Goal: Task Accomplishment & Management: Complete application form

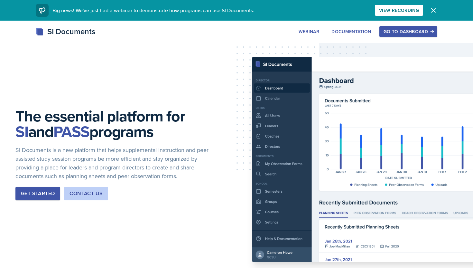
click at [429, 8] on button "Dismiss" at bounding box center [433, 10] width 13 height 13
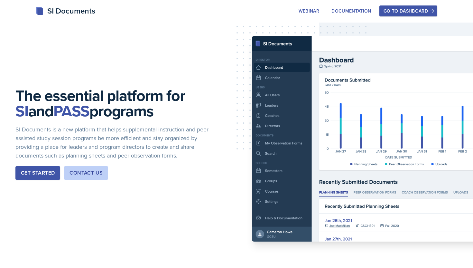
click at [413, 8] on div "Go to Dashboard" at bounding box center [409, 10] width 50 height 5
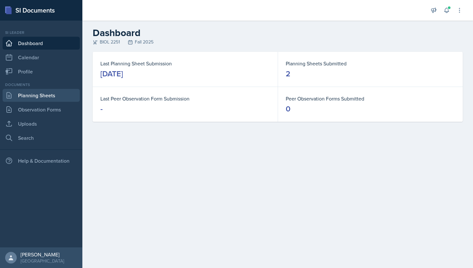
click at [43, 95] on link "Planning Sheets" at bounding box center [41, 95] width 77 height 13
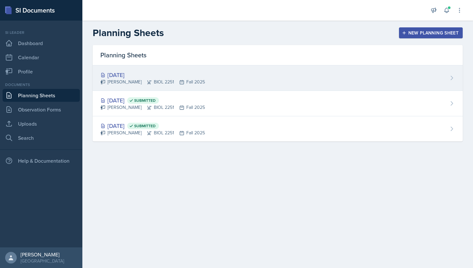
click at [123, 79] on div "[PERSON_NAME] BIOL 2251 Fall 2025" at bounding box center [152, 82] width 105 height 7
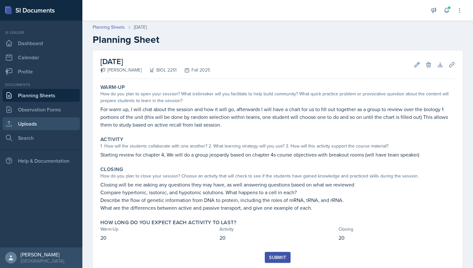
click at [27, 126] on link "Uploads" at bounding box center [41, 123] width 77 height 13
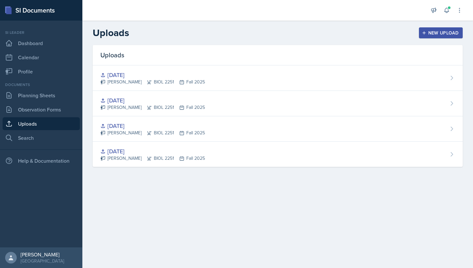
drag, startPoint x: 428, startPoint y: 35, endPoint x: 305, endPoint y: 10, distance: 125.3
click at [305, 10] on div "Announcements New Announcement Title Message Create Notifications [DATE] 11:58 …" at bounding box center [277, 134] width 391 height 268
click at [427, 33] on div "New Upload" at bounding box center [441, 32] width 36 height 5
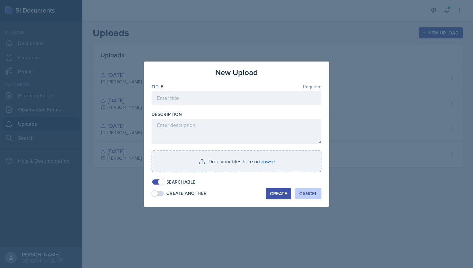
click at [309, 193] on div "Cancel" at bounding box center [308, 193] width 18 height 5
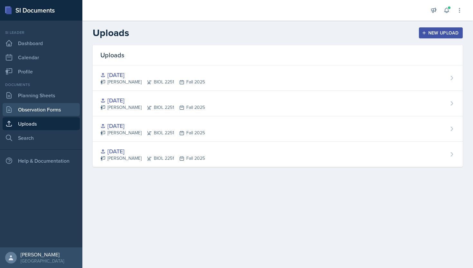
click at [38, 107] on link "Observation Forms" at bounding box center [41, 109] width 77 height 13
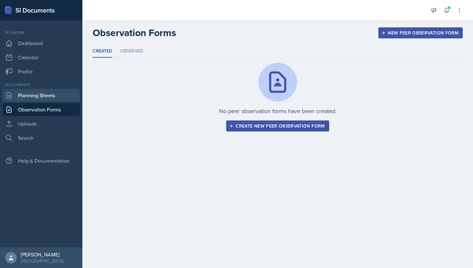
click at [50, 96] on link "Planning Sheets" at bounding box center [41, 95] width 77 height 13
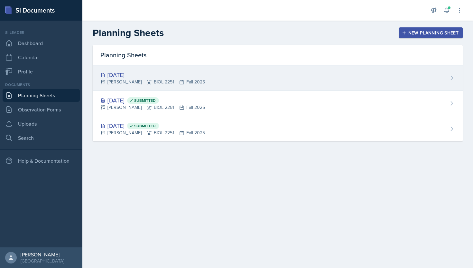
click at [347, 84] on div "[DATE] [PERSON_NAME] BIOL 2251 Fall 2025" at bounding box center [278, 77] width 370 height 25
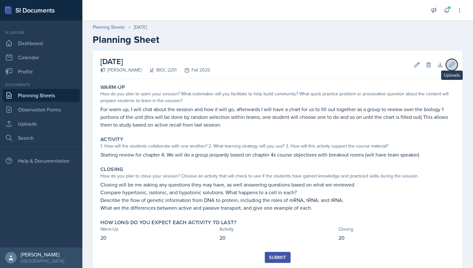
click at [450, 64] on icon at bounding box center [452, 64] width 6 height 6
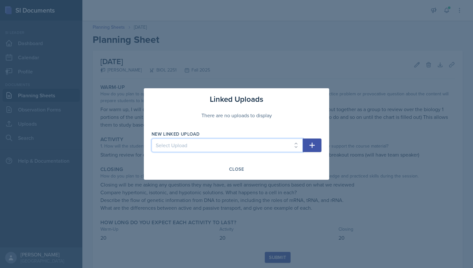
click at [229, 145] on select "Select Upload [DATE] [DATE] [DATE] [DATE]" at bounding box center [227, 145] width 151 height 14
select select "9f434fd3-13b4-4a6f-aa69-38cd2aa6edc0"
click at [152, 138] on select "Select Upload [DATE] [DATE] [DATE] [DATE]" at bounding box center [227, 145] width 151 height 14
click at [222, 148] on select "Select Upload [DATE] [DATE] [DATE] [DATE]" at bounding box center [227, 145] width 151 height 14
click at [315, 147] on icon "button" at bounding box center [312, 145] width 8 height 8
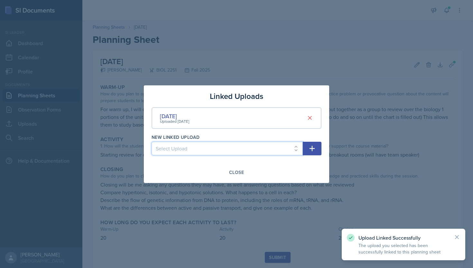
click at [229, 147] on select "Select Upload [DATE] [DATE] [DATE]" at bounding box center [227, 149] width 151 height 14
select select "95c874d0-ef20-41a5-80e3-b6d4918a7c25"
click at [152, 142] on select "Select Upload [DATE] [DATE] [DATE]" at bounding box center [227, 149] width 151 height 14
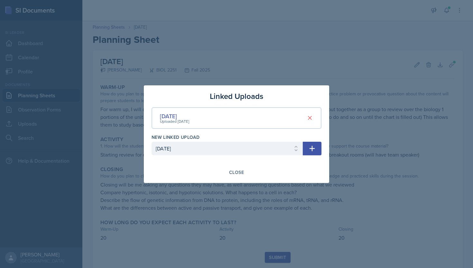
click at [290, 167] on div "Close" at bounding box center [237, 172] width 170 height 11
click at [262, 172] on div "Close" at bounding box center [237, 172] width 170 height 11
click at [313, 151] on icon "button" at bounding box center [312, 148] width 8 height 8
select select
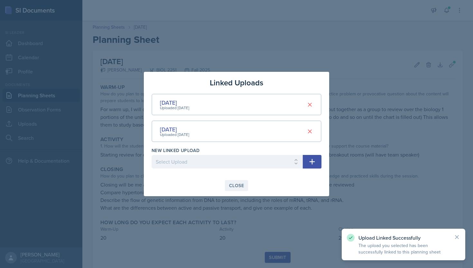
click at [236, 186] on div "Close" at bounding box center [236, 185] width 15 height 5
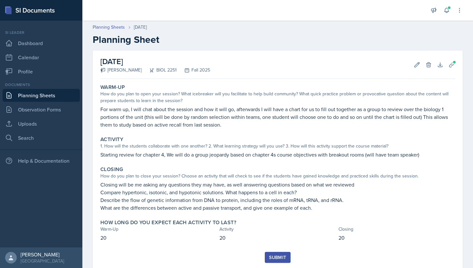
click at [278, 256] on div "Submit" at bounding box center [277, 257] width 17 height 5
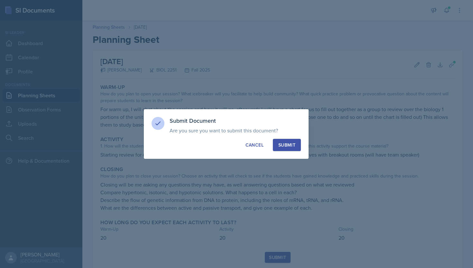
click at [292, 143] on div "Submit" at bounding box center [286, 145] width 17 height 6
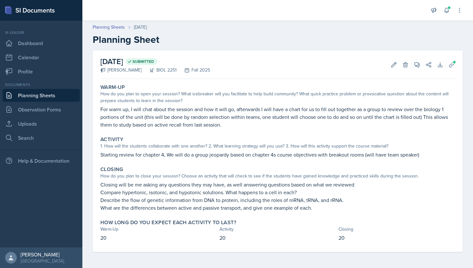
click at [54, 97] on link "Planning Sheets" at bounding box center [41, 95] width 77 height 13
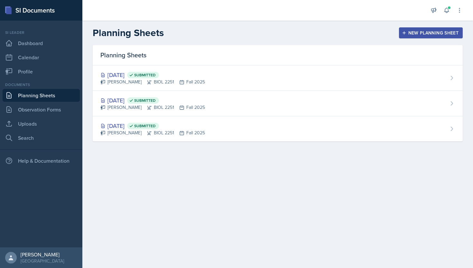
click at [419, 32] on div "New Planning Sheet" at bounding box center [430, 32] width 55 height 5
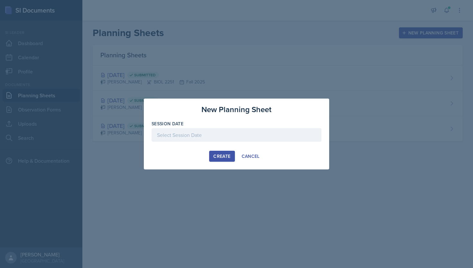
click at [185, 141] on div at bounding box center [237, 135] width 170 height 14
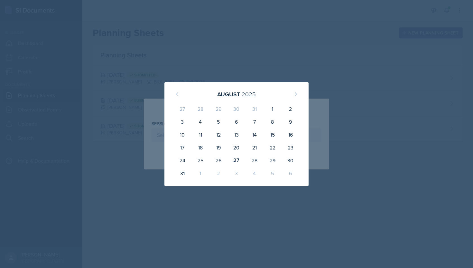
click at [329, 81] on div at bounding box center [236, 134] width 473 height 268
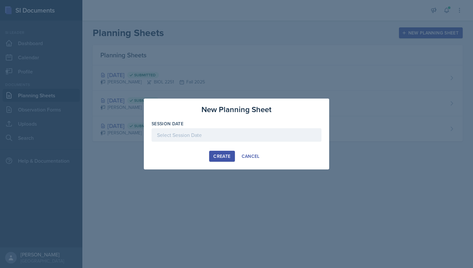
click at [197, 129] on div at bounding box center [237, 135] width 170 height 14
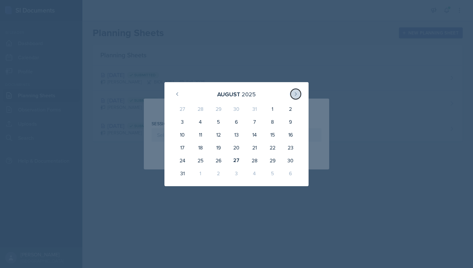
click at [296, 93] on icon at bounding box center [296, 93] width 2 height 3
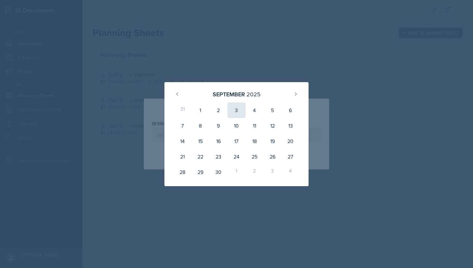
click at [232, 111] on div "3" at bounding box center [236, 109] width 18 height 15
type input "[DATE]"
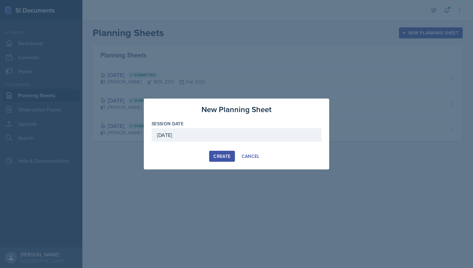
click at [222, 157] on div "Create" at bounding box center [221, 155] width 17 height 5
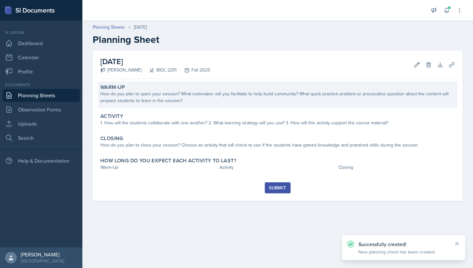
click at [165, 101] on div "How do you plan to open your session? What icebreaker will you facilitate to he…" at bounding box center [277, 97] width 355 height 14
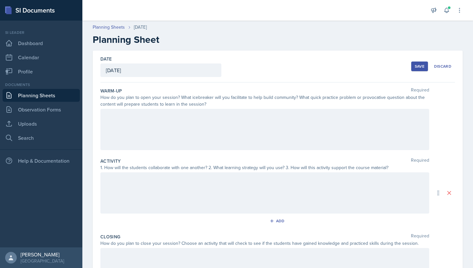
click at [163, 122] on div at bounding box center [264, 129] width 329 height 41
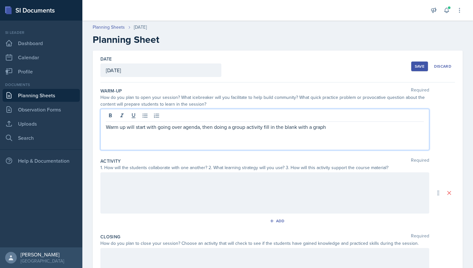
click at [282, 183] on div at bounding box center [264, 192] width 329 height 41
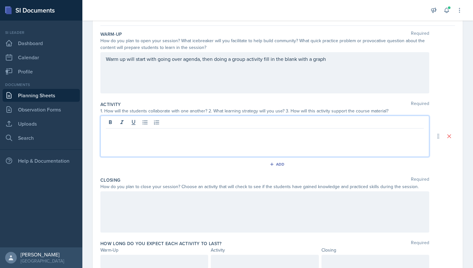
scroll to position [48, 0]
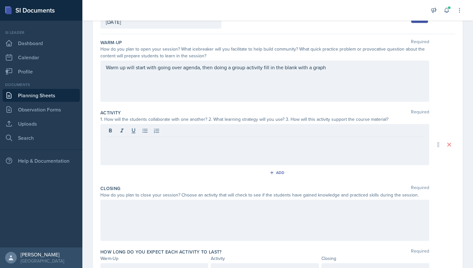
click at [233, 156] on div at bounding box center [264, 144] width 329 height 41
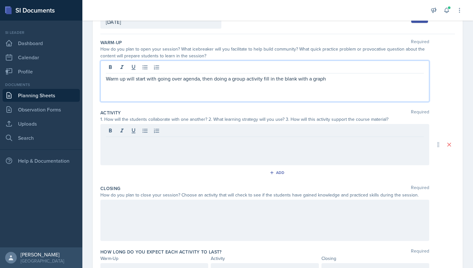
click at [363, 75] on p "Warm up will start with going over agenda, then doing a group activity fill in …" at bounding box center [265, 79] width 318 height 8
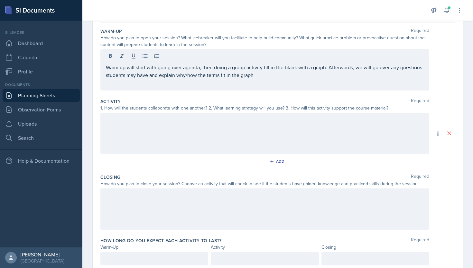
click at [234, 135] on div at bounding box center [264, 133] width 329 height 41
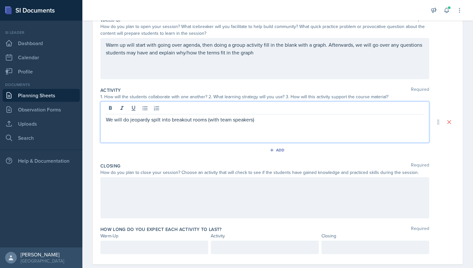
click at [181, 118] on p "We will do jeopardy spilt into breakout rooms (with team speakers)" at bounding box center [265, 120] width 318 height 8
click at [197, 120] on p "We will do jeopardy spilt into groups rooms (with team speakers)" at bounding box center [265, 120] width 318 height 8
click at [277, 121] on p "We will do jeopardy spilt into groups of 2-3 students (with team speakers)" at bounding box center [265, 120] width 318 height 8
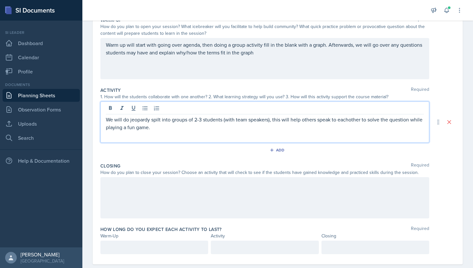
scroll to position [83, 0]
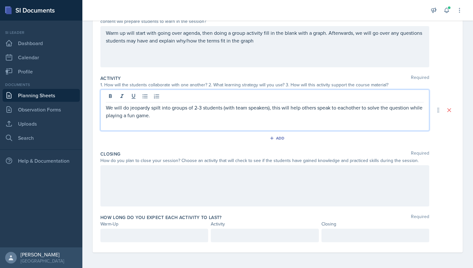
click at [168, 192] on div at bounding box center [264, 185] width 329 height 41
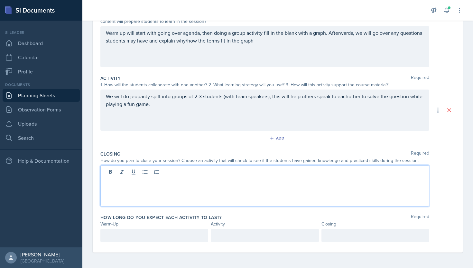
click at [181, 107] on p "We will do jeopardy spilt into groups of 2-3 students (with team speakers), thi…" at bounding box center [265, 99] width 318 height 15
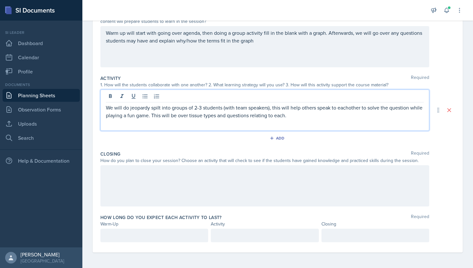
click at [349, 107] on p "We will do jeopardy spilt into groups of 2-3 students (with team speakers), thi…" at bounding box center [265, 111] width 318 height 15
click at [349, 115] on p "We will do jeopardy spilt into groups of 2-3 students (with team speakers), thi…" at bounding box center [265, 111] width 318 height 15
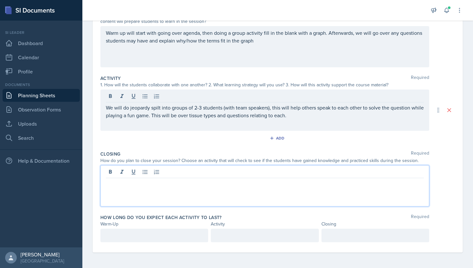
click at [246, 168] on div at bounding box center [264, 185] width 329 height 41
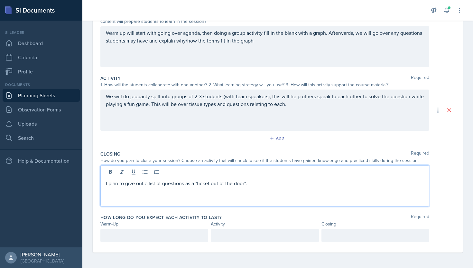
click at [264, 184] on p "I plan to give out a list of questions as a "ticket out of the door"." at bounding box center [265, 183] width 318 height 8
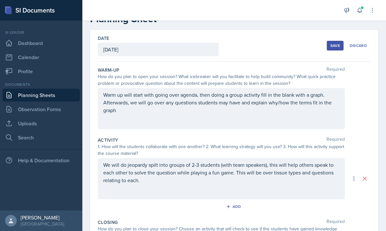
scroll to position [0, 0]
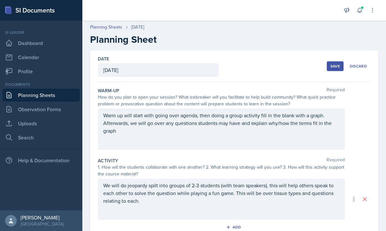
drag, startPoint x: 103, startPoint y: 115, endPoint x: 141, endPoint y: 148, distance: 50.2
click at [141, 148] on div "Warm up will start with going over agenda, then doing a group activity fill in …" at bounding box center [221, 129] width 247 height 41
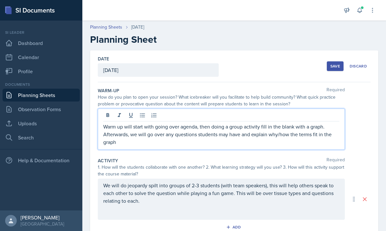
drag, startPoint x: 105, startPoint y: 128, endPoint x: 124, endPoint y: 148, distance: 27.5
click at [124, 147] on div "Warm up will start with going over agenda, then doing a group activity fill in …" at bounding box center [221, 129] width 247 height 41
copy p "Warm up will start with going over agenda, then doing a group activity fill in …"
click at [189, 144] on p "Warm up will start with going over agenda, then doing a group activity fill in …" at bounding box center [221, 134] width 236 height 23
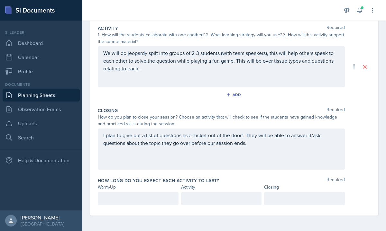
scroll to position [144, 0]
click at [137, 198] on p at bounding box center [138, 199] width 70 height 8
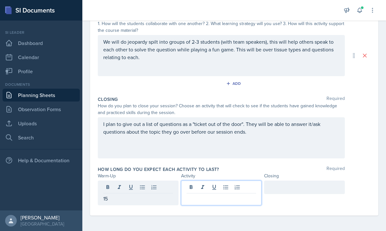
click at [229, 189] on div at bounding box center [221, 193] width 81 height 25
click at [133, 190] on div "15" at bounding box center [138, 188] width 81 height 14
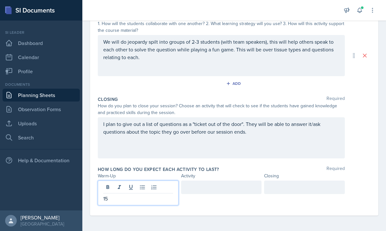
click at [225, 188] on div at bounding box center [221, 188] width 81 height 14
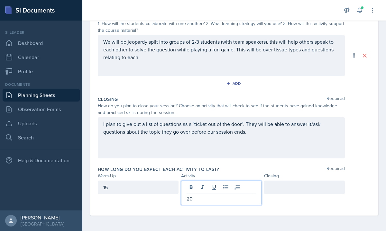
click at [301, 201] on div at bounding box center [304, 193] width 81 height 25
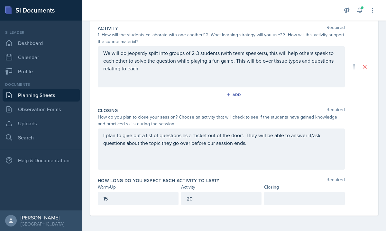
click at [300, 197] on p at bounding box center [305, 199] width 70 height 8
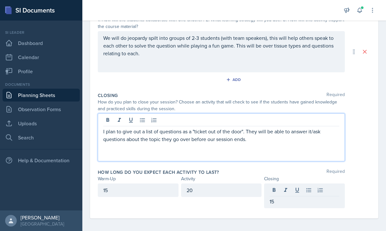
click at [267, 151] on p at bounding box center [221, 155] width 236 height 8
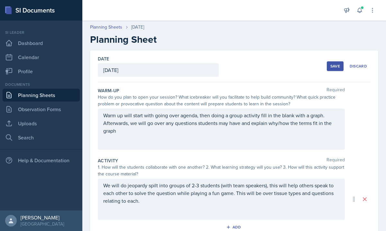
scroll to position [139, 0]
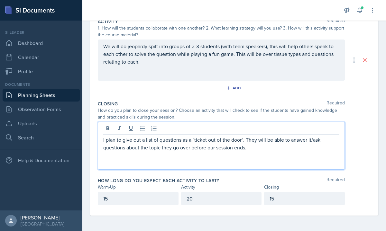
click at [275, 150] on p "I plan to give out a list of questions as a "ticket out of the door". They will…" at bounding box center [221, 143] width 236 height 15
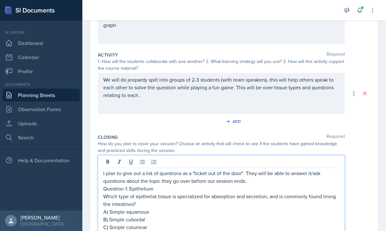
scroll to position [118, 0]
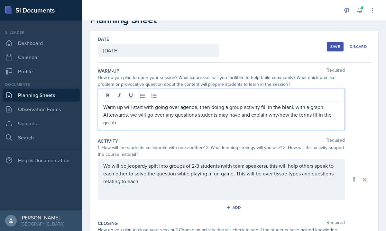
click at [162, 113] on p "Warm up will start with going over agenda, then doing a group activity fill in …" at bounding box center [221, 114] width 236 height 23
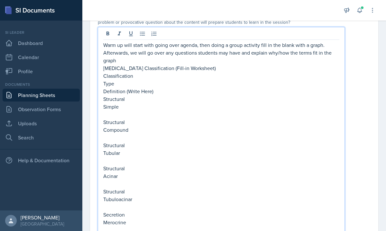
scroll to position [87, 0]
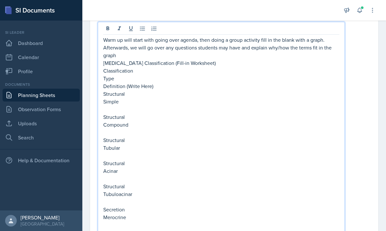
click at [159, 98] on p "Simple" at bounding box center [221, 102] width 236 height 8
click at [163, 87] on p "Definition (Write Here)" at bounding box center [221, 86] width 236 height 8
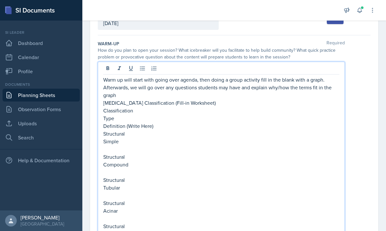
scroll to position [28, 0]
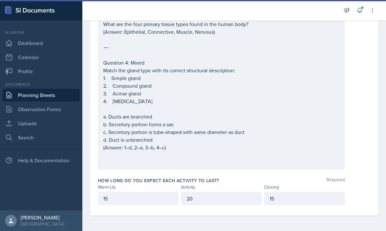
drag, startPoint x: 104, startPoint y: 122, endPoint x: 122, endPoint y: 61, distance: 63.5
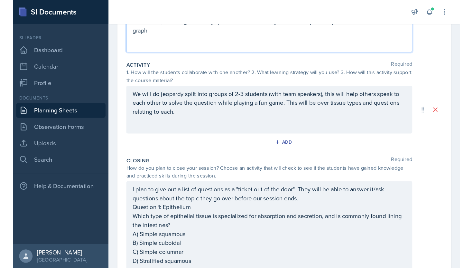
scroll to position [0, 0]
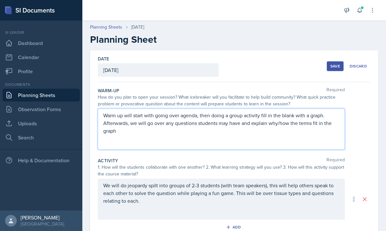
click at [335, 70] on button "Save" at bounding box center [335, 66] width 17 height 10
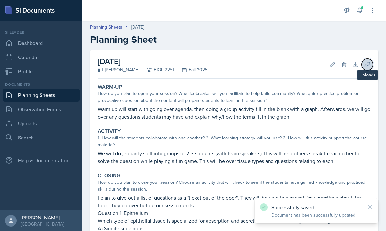
click at [370, 62] on icon at bounding box center [367, 64] width 6 height 6
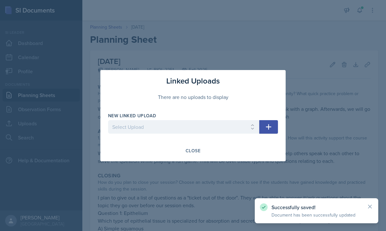
click at [187, 116] on div "New Linked Upload" at bounding box center [183, 116] width 151 height 6
click at [153, 67] on div at bounding box center [193, 115] width 386 height 231
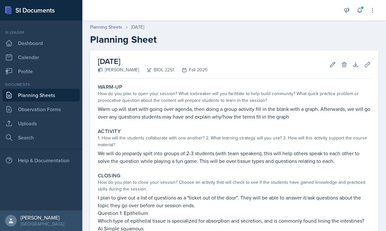
click at [60, 116] on div "Documents Planning Sheets Observation Forms Uploads Search" at bounding box center [41, 113] width 77 height 62
click at [60, 122] on link "Uploads" at bounding box center [41, 123] width 77 height 13
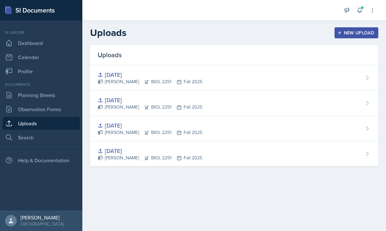
click at [371, 30] on div "New Upload" at bounding box center [357, 32] width 36 height 5
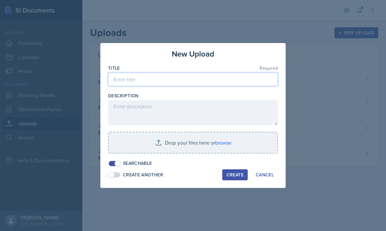
click at [203, 74] on input at bounding box center [193, 80] width 170 height 14
type input "[DATE]"
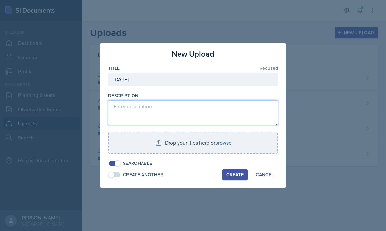
click at [146, 113] on textarea at bounding box center [193, 112] width 170 height 25
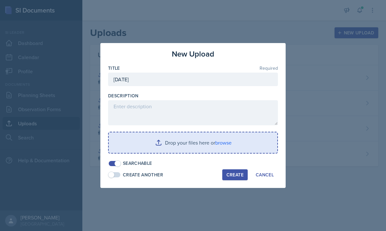
click at [169, 143] on input "file" at bounding box center [193, 143] width 169 height 21
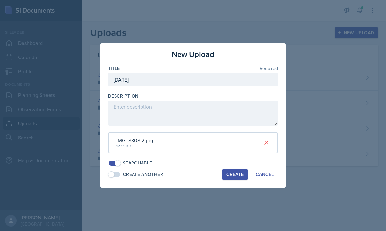
click at [236, 175] on div "Create" at bounding box center [235, 174] width 17 height 5
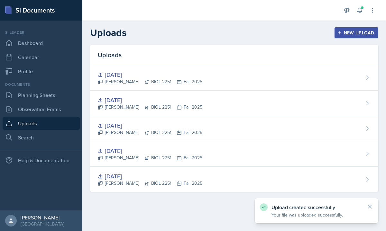
click at [347, 33] on div "New Upload" at bounding box center [357, 32] width 36 height 5
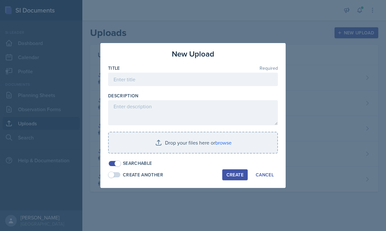
click at [335, 27] on button "New Upload" at bounding box center [357, 32] width 44 height 11
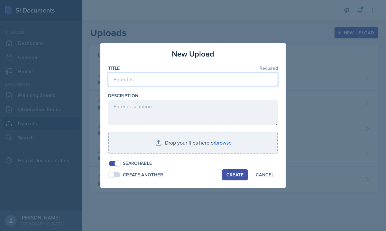
click at [192, 77] on input at bounding box center [193, 80] width 170 height 14
type input "[DATE]"
click at [182, 158] on div at bounding box center [193, 157] width 170 height 6
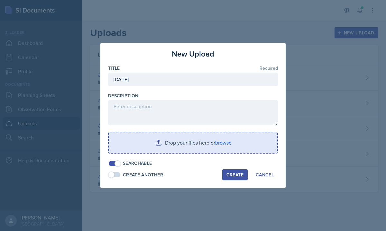
click at [182, 146] on input "file" at bounding box center [193, 143] width 169 height 21
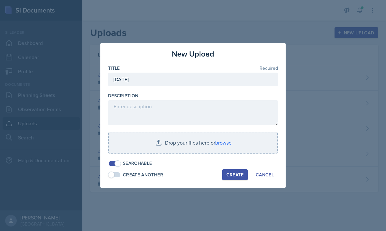
click at [172, 128] on div "Title Required [DATE] Description Drop your files here or browse Searchable" at bounding box center [193, 116] width 170 height 102
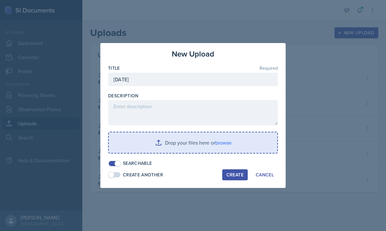
click at [172, 134] on input "file" at bounding box center [193, 143] width 169 height 21
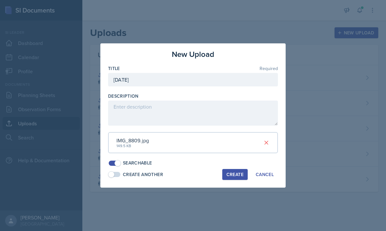
click at [235, 172] on div "Create" at bounding box center [235, 174] width 17 height 5
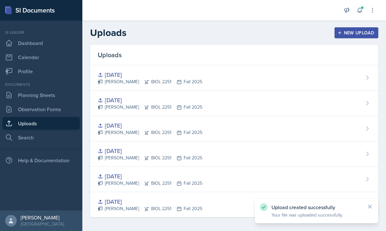
click at [347, 37] on button "New Upload" at bounding box center [357, 32] width 44 height 11
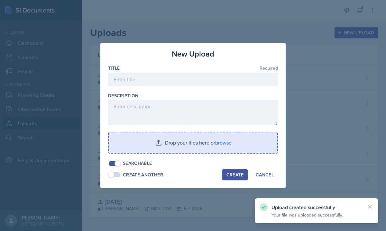
click at [191, 71] on div "Title Required" at bounding box center [193, 68] width 170 height 6
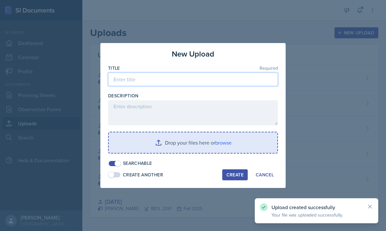
click at [187, 83] on input at bounding box center [193, 80] width 170 height 14
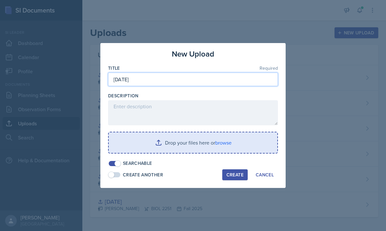
type input "[DATE]"
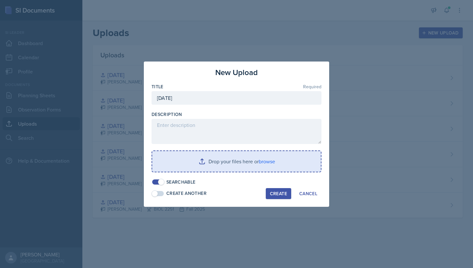
click at [216, 171] on div "Drop your files here or browse" at bounding box center [237, 161] width 170 height 22
click at [211, 158] on input "file" at bounding box center [236, 161] width 169 height 21
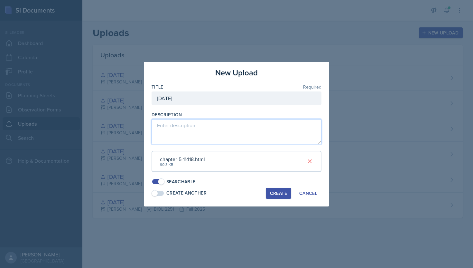
click at [207, 134] on textarea at bounding box center [237, 131] width 170 height 25
type textarea "jeopardy"
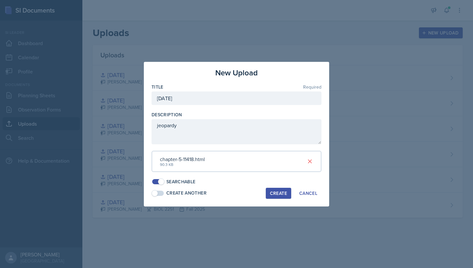
click at [281, 190] on div "Create" at bounding box center [278, 192] width 17 height 5
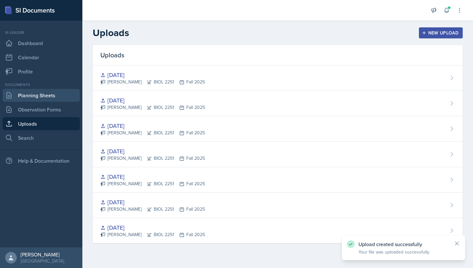
click at [40, 96] on link "Planning Sheets" at bounding box center [41, 95] width 77 height 13
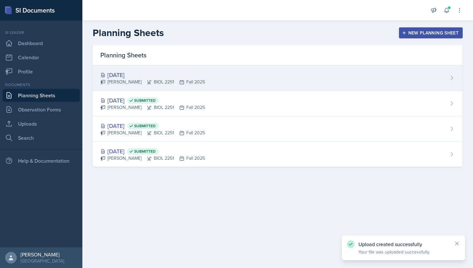
click at [435, 74] on div "[DATE] [PERSON_NAME] BIOL 2251 Fall 2025" at bounding box center [278, 77] width 370 height 25
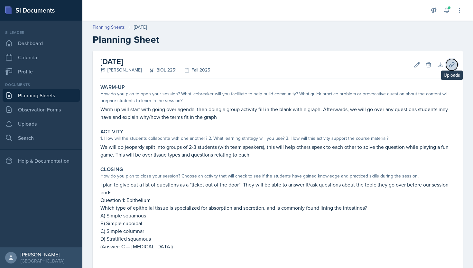
click at [451, 61] on icon at bounding box center [452, 64] width 6 height 6
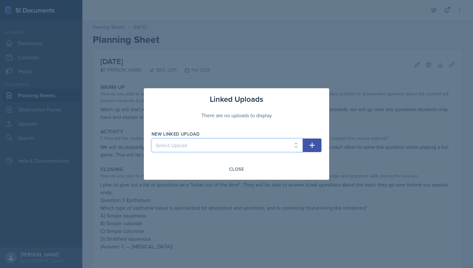
click at [258, 146] on select "Select Upload [DATE] [DATE] [DATE] [DATE] [DATE] [DATE] [DATE]" at bounding box center [227, 145] width 151 height 14
select select "3b00d89f-c1c9-497e-b3f5-eb122bba7a46"
click at [152, 138] on select "Select Upload [DATE] [DATE] [DATE] [DATE] [DATE] [DATE] [DATE]" at bounding box center [227, 145] width 151 height 14
click at [320, 146] on button "button" at bounding box center [312, 145] width 19 height 14
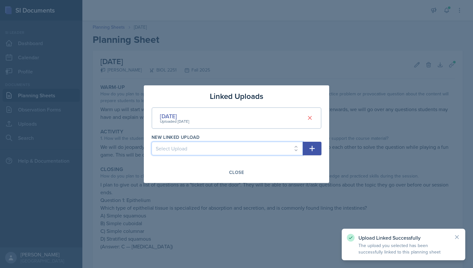
click at [206, 146] on select "Select Upload [DATE] [DATE] [DATE] [DATE] [DATE] [DATE]" at bounding box center [227, 149] width 151 height 14
select select "626e1716-7fcc-474b-a69a-fe4682bea1ba"
click at [152, 142] on select "Select Upload [DATE] [DATE] [DATE] [DATE] [DATE] [DATE]" at bounding box center [227, 149] width 151 height 14
click at [316, 147] on icon "button" at bounding box center [312, 148] width 8 height 8
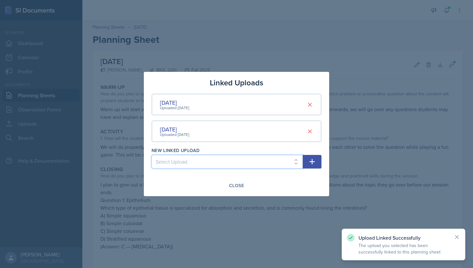
click at [255, 162] on select "Select Upload [DATE] [DATE] [DATE] [DATE] [DATE]" at bounding box center [227, 162] width 151 height 14
select select "23a505b4-621b-4ba1-9ac7-2e796b21839b"
click at [152, 155] on select "Select Upload [DATE] [DATE] [DATE] [DATE] [DATE]" at bounding box center [227, 162] width 151 height 14
click at [316, 159] on icon "button" at bounding box center [312, 162] width 8 height 8
select select
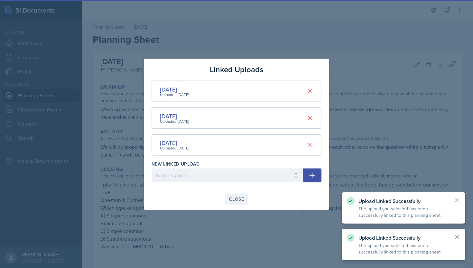
click at [239, 201] on div "Close" at bounding box center [236, 198] width 15 height 5
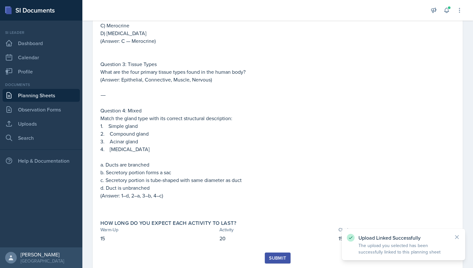
scroll to position [301, 0]
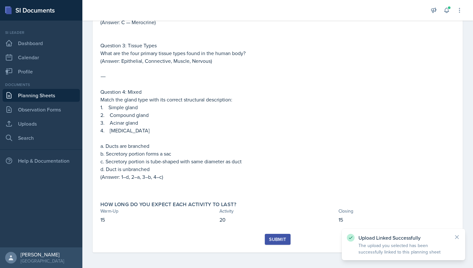
click at [282, 244] on button "Submit" at bounding box center [277, 239] width 25 height 11
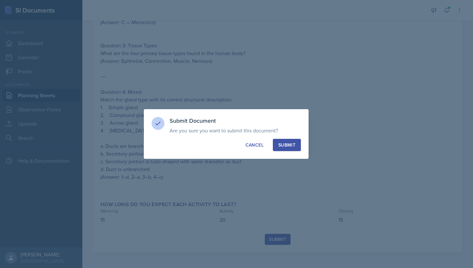
click at [281, 143] on div "Submit" at bounding box center [286, 145] width 17 height 6
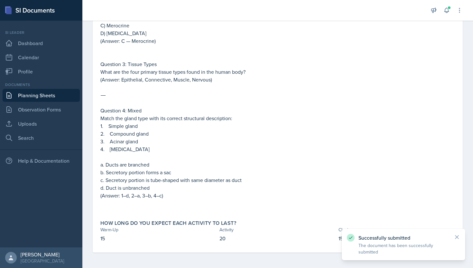
scroll to position [283, 0]
